Goal: Task Accomplishment & Management: Use online tool/utility

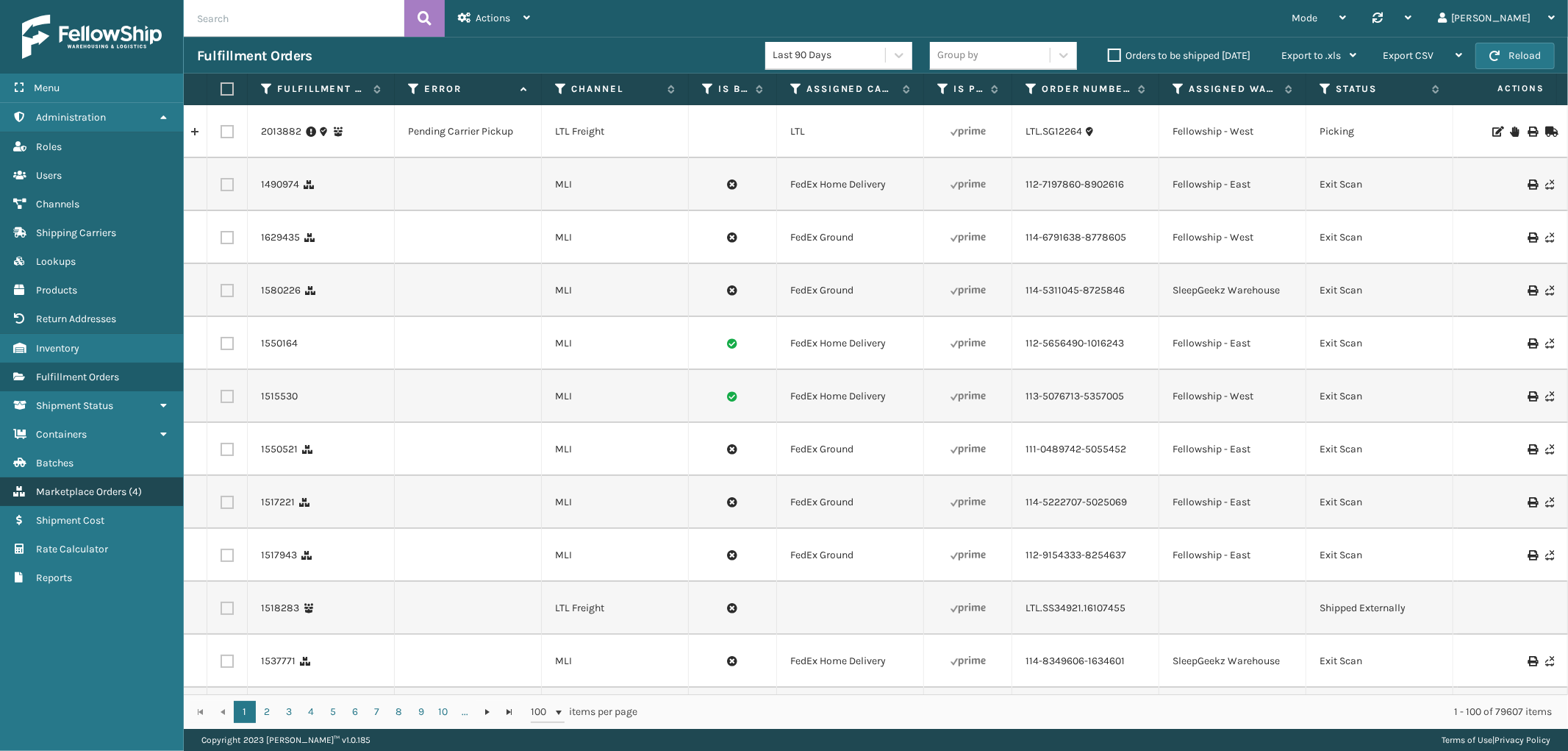
click at [105, 477] on link "Marketplace Orders ( 4 )" at bounding box center [91, 492] width 183 height 29
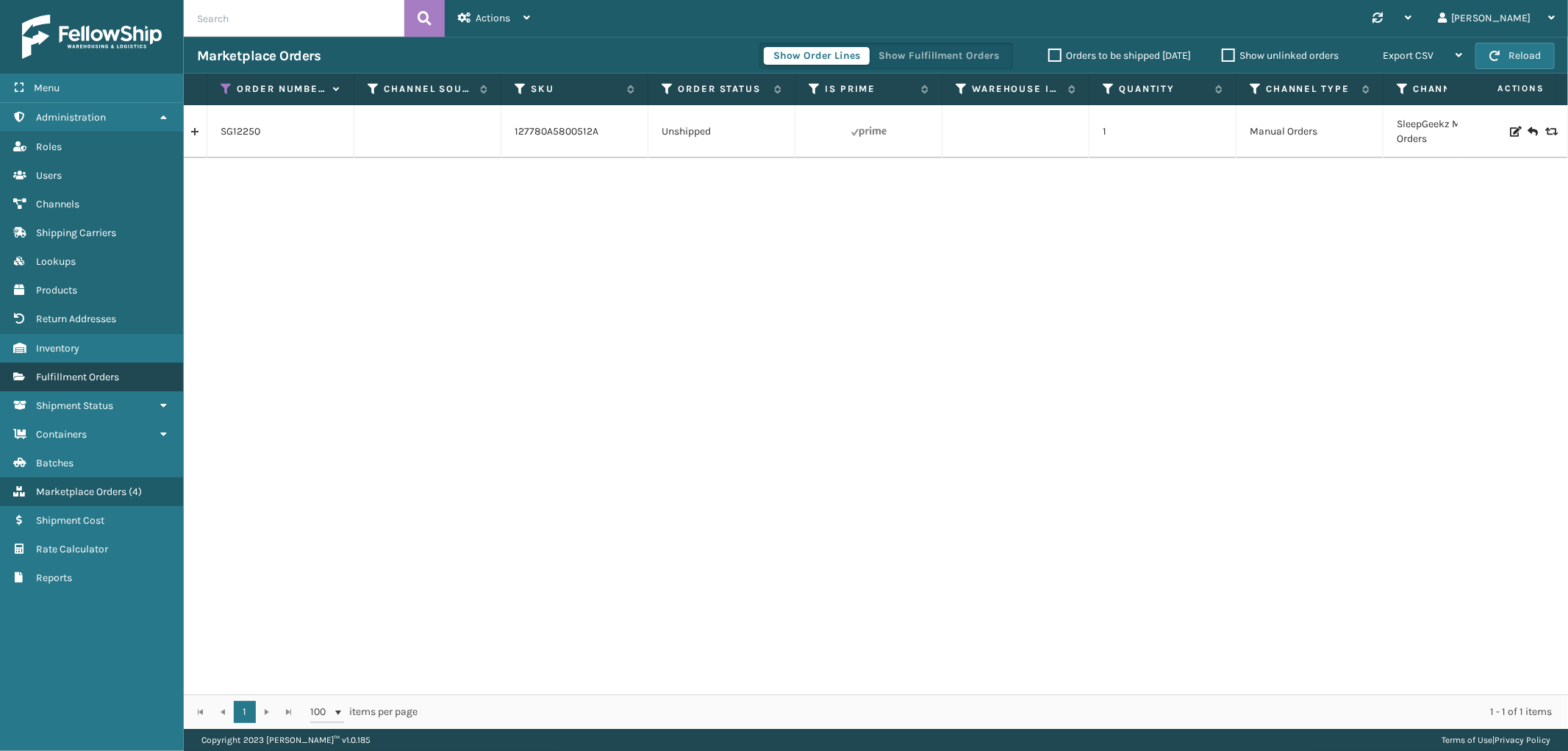
click at [98, 371] on span "Fulfillment Orders" at bounding box center [77, 377] width 83 height 13
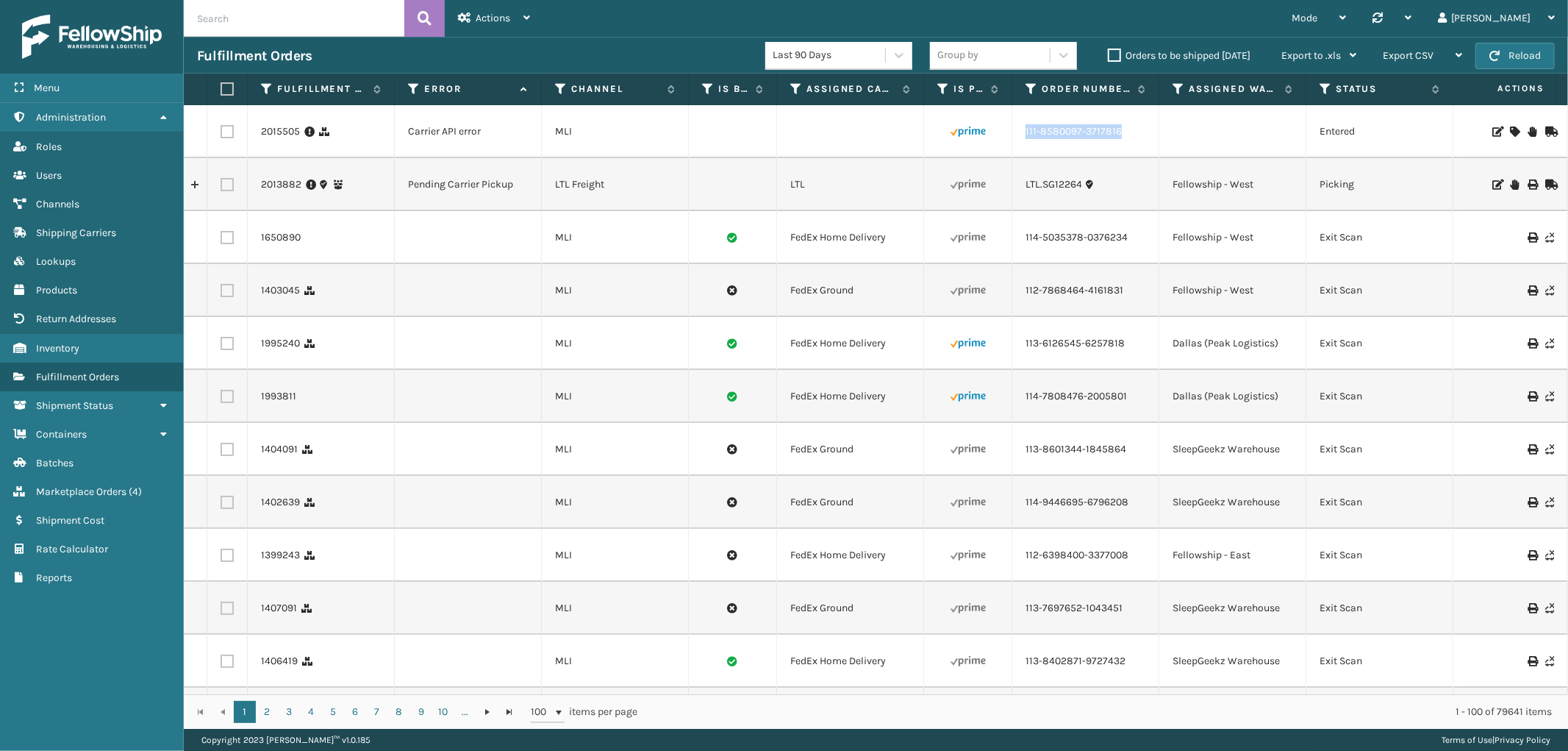
drag, startPoint x: 1128, startPoint y: 140, endPoint x: 1024, endPoint y: 149, distance: 104.4
click at [1024, 149] on td "111-8580097-3717816" at bounding box center [1086, 131] width 147 height 53
copy link "111-8580097-3717816"
click at [1510, 127] on icon at bounding box center [1514, 132] width 9 height 10
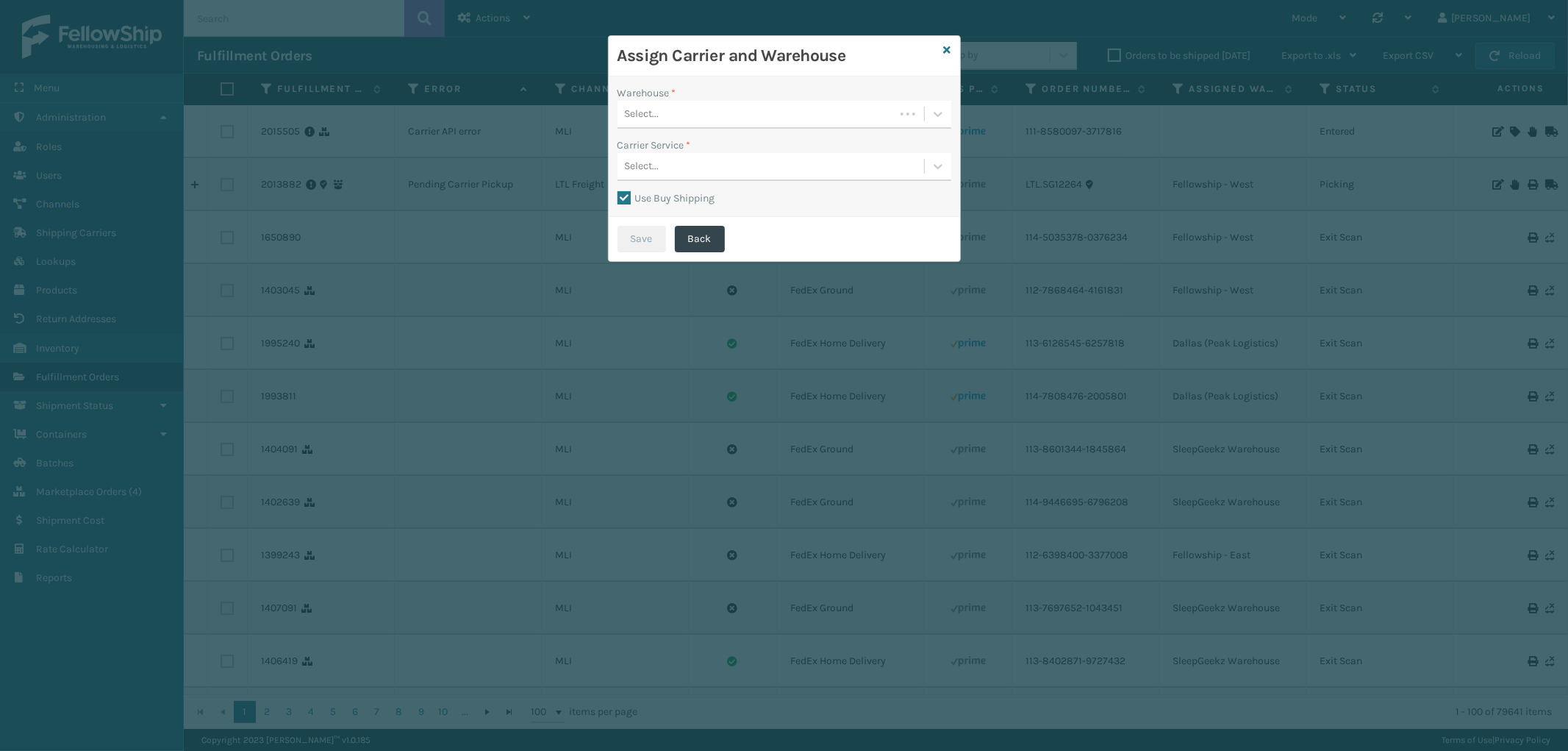
click at [627, 195] on label "Use Buy Shipping" at bounding box center [666, 198] width 98 height 13
click at [618, 191] on input "Use Buy Shipping" at bounding box center [617, 190] width 1 height 2
checkbox input "false"
click at [774, 118] on div "Select..." at bounding box center [770, 114] width 306 height 24
click at [740, 177] on div "Fellowship - East" at bounding box center [784, 178] width 334 height 27
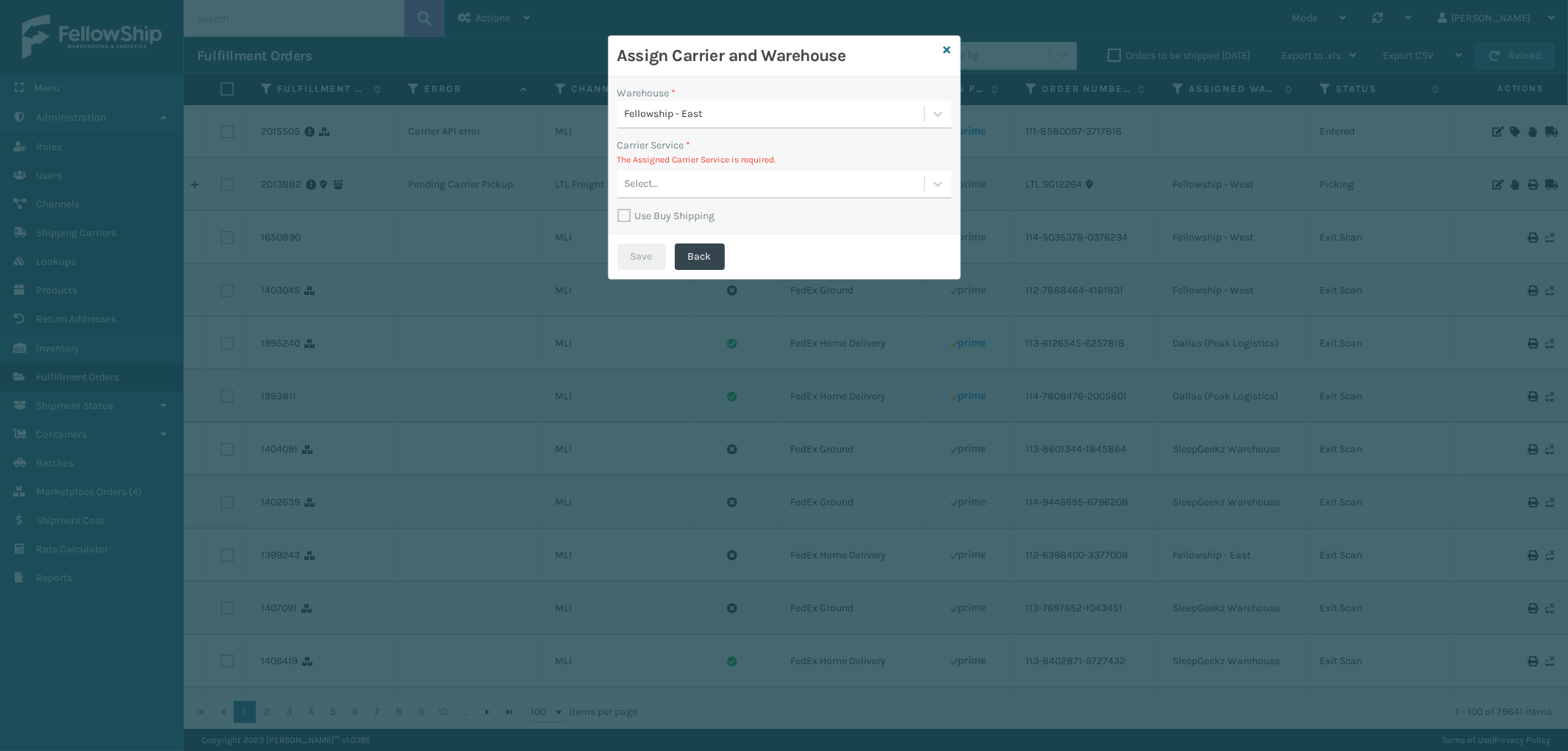
click at [753, 182] on div "Select..." at bounding box center [770, 184] width 306 height 24
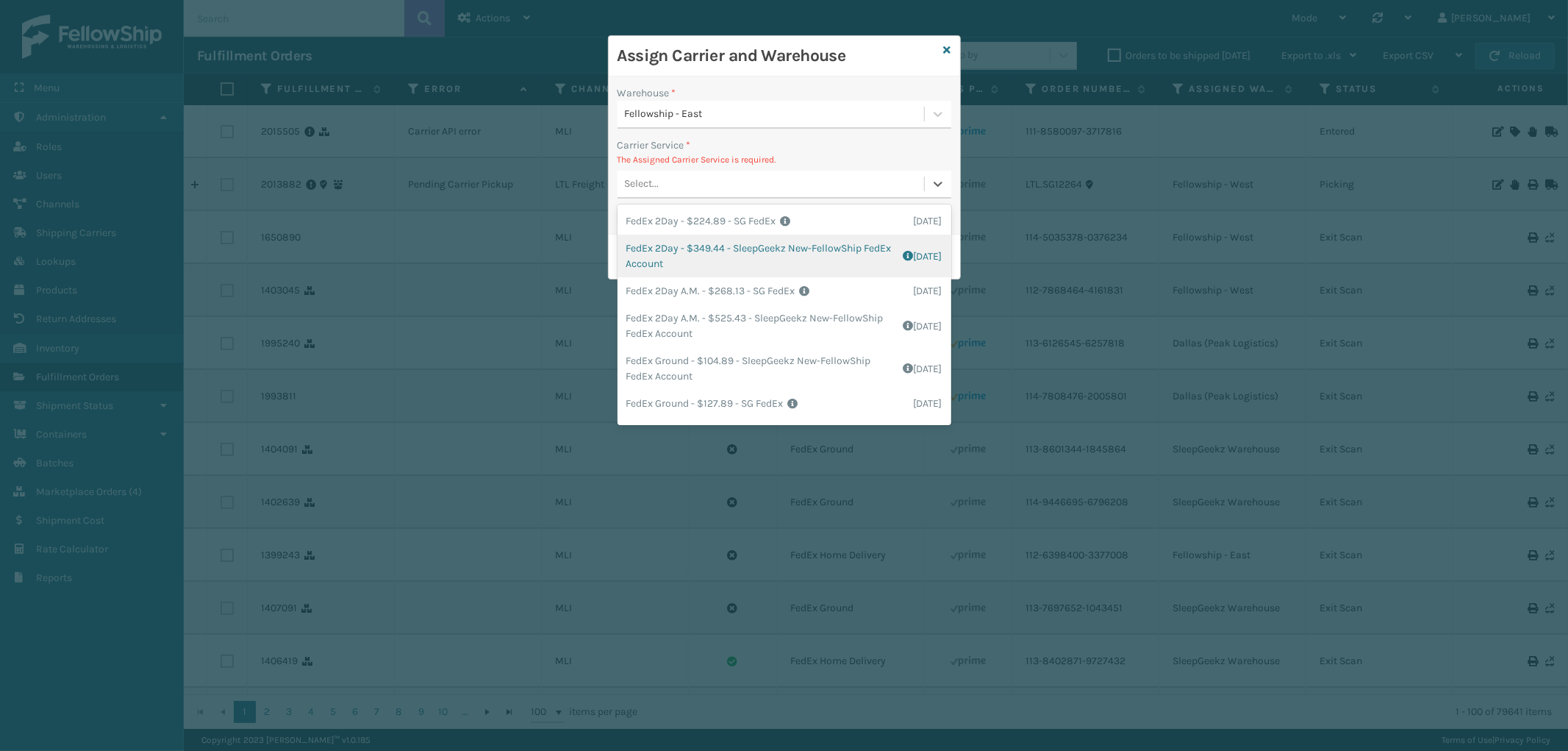
scroll to position [81, 0]
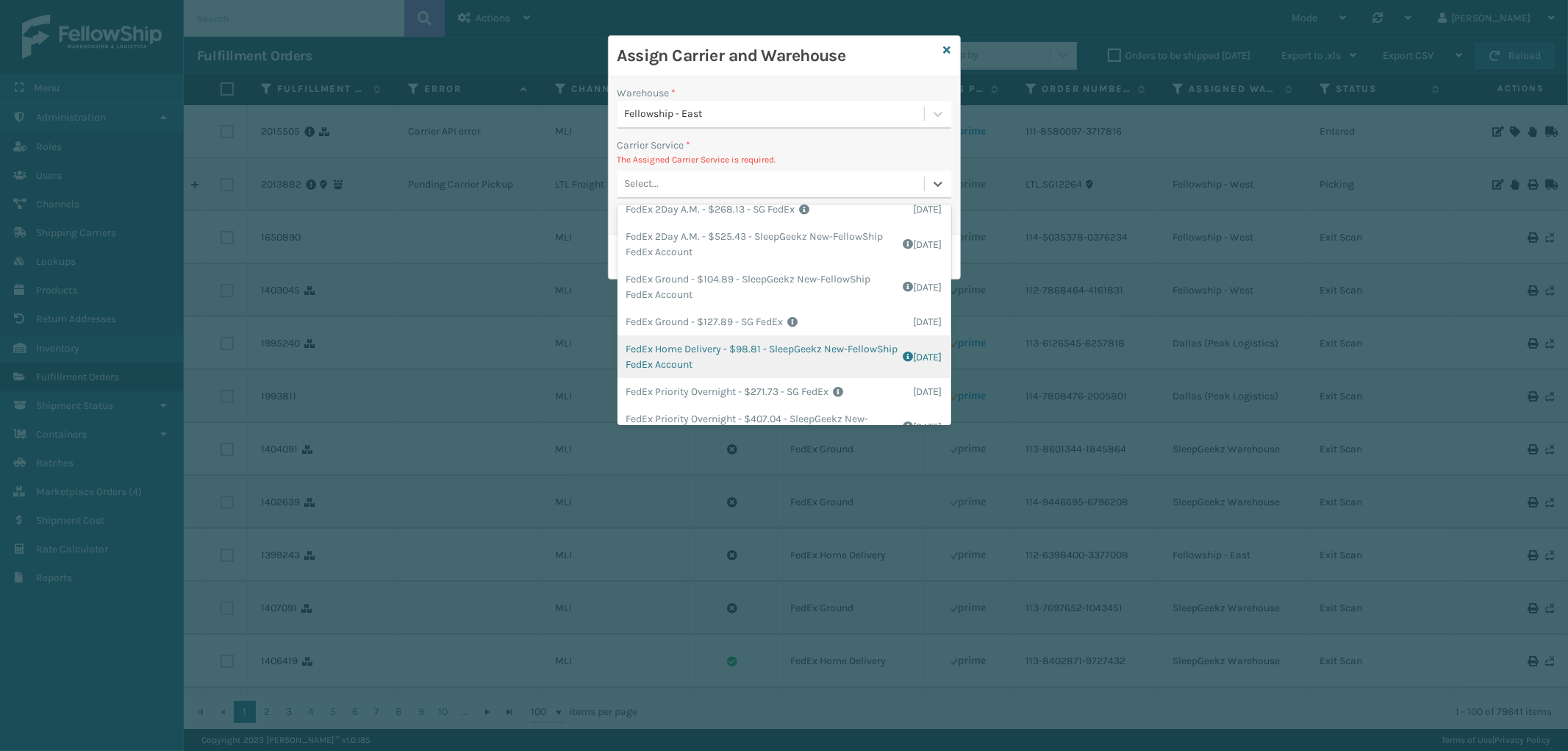
click at [809, 347] on div "FedEx Home Delivery - $98.81 - SleepGeekz New-FellowShip FedEx Account Shipping…" at bounding box center [784, 357] width 334 height 43
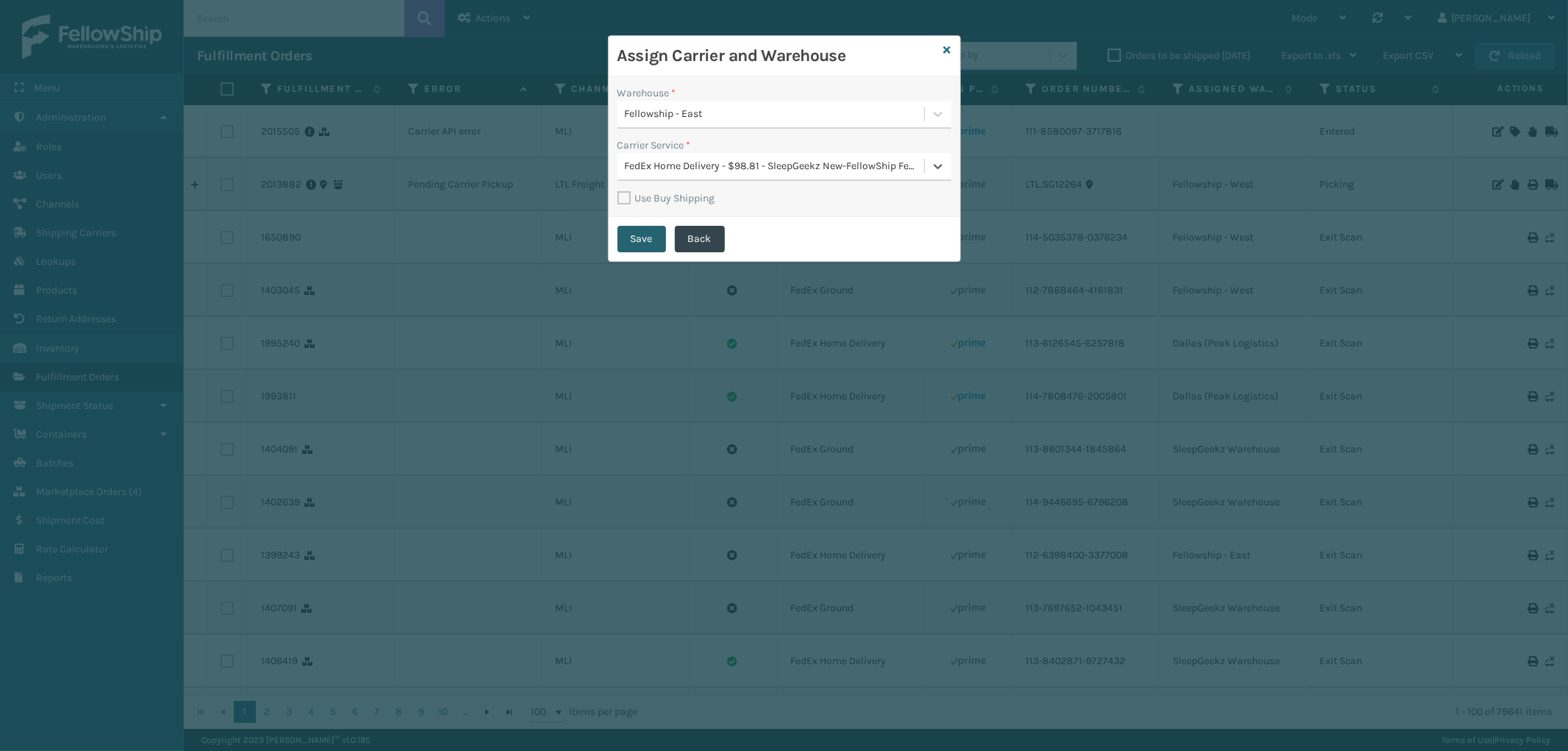
click at [649, 240] on button "Save" at bounding box center [642, 239] width 49 height 27
